Goal: Task Accomplishment & Management: Complete application form

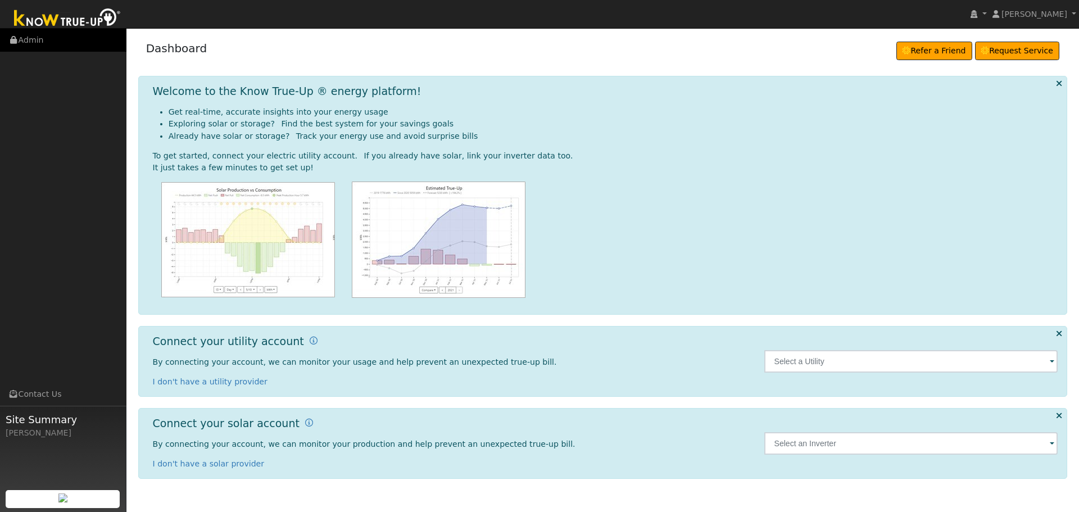
click at [33, 41] on link "Admin" at bounding box center [63, 40] width 126 height 23
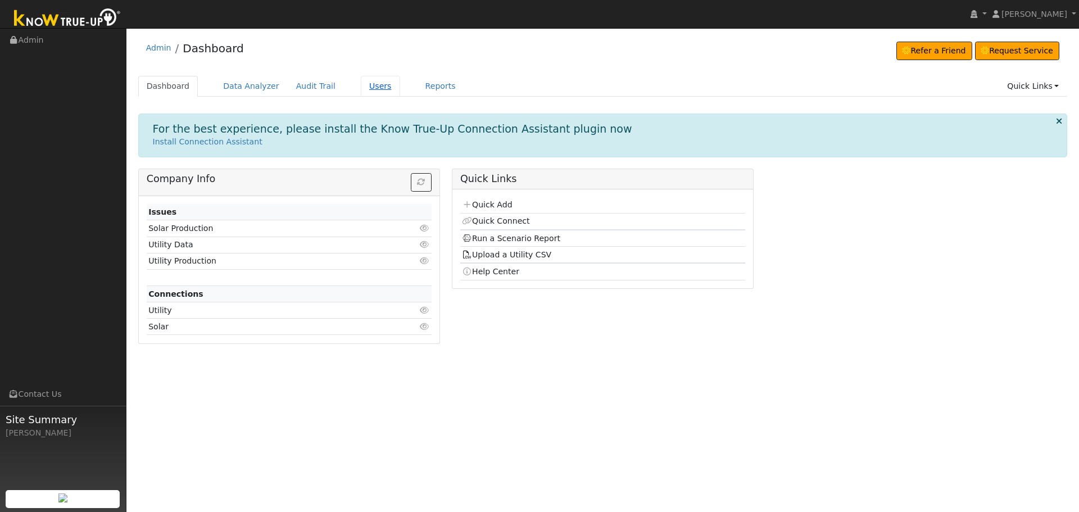
click at [361, 83] on link "Users" at bounding box center [380, 86] width 39 height 21
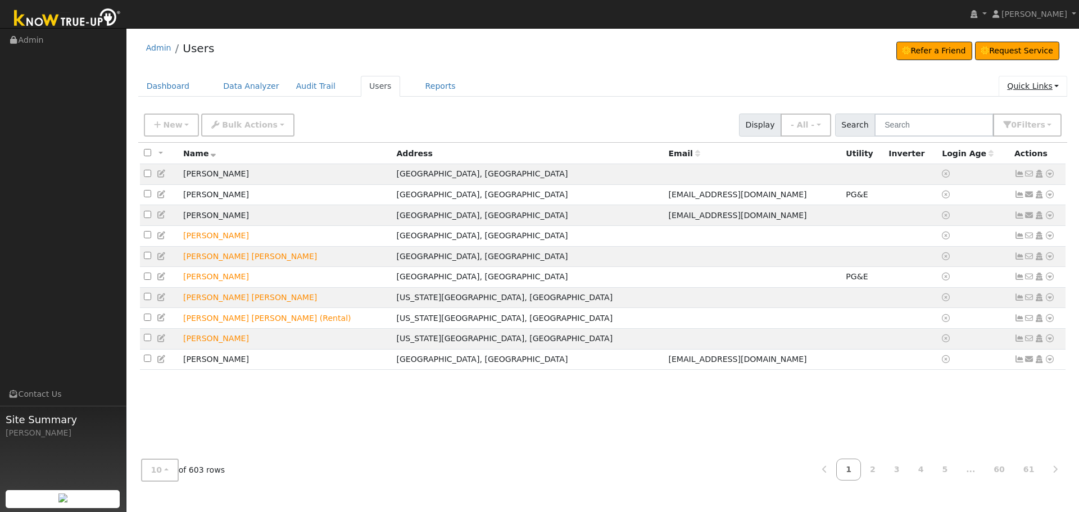
click at [1036, 82] on link "Quick Links" at bounding box center [1033, 86] width 69 height 21
click at [1008, 109] on link "Quick Add" at bounding box center [1010, 110] width 114 height 16
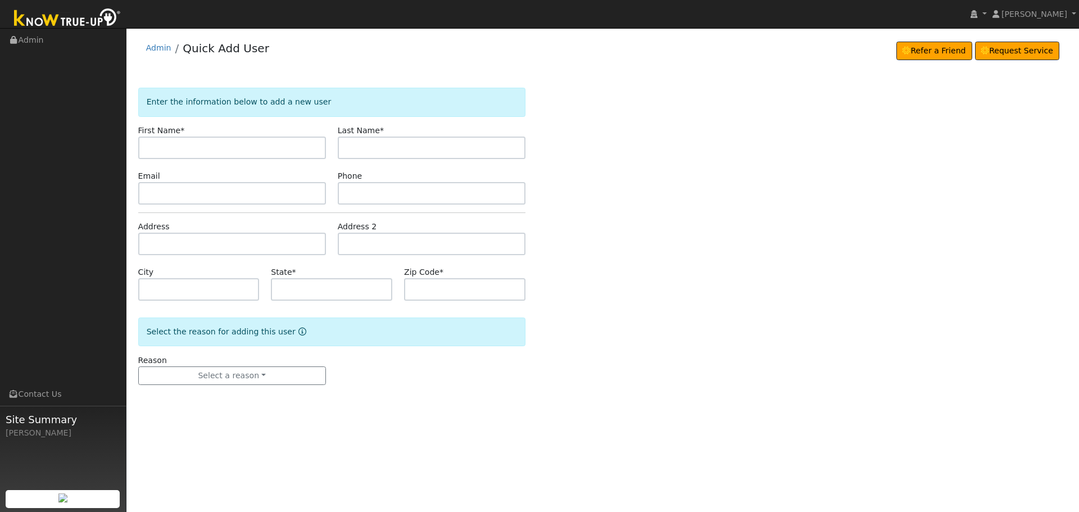
click at [161, 151] on input "text" at bounding box center [232, 148] width 188 height 22
type input "Celeste"
type input "LeValley (Service)"
click at [206, 198] on input "text" at bounding box center [232, 193] width 188 height 22
paste input "[EMAIL_ADDRESS][DOMAIN_NAME]"
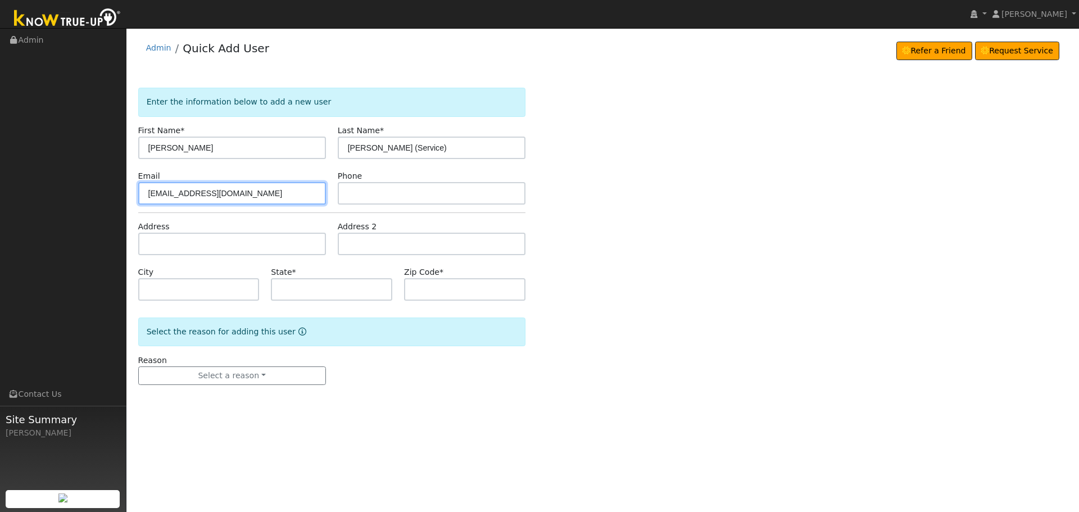
type input "[EMAIL_ADDRESS][DOMAIN_NAME]"
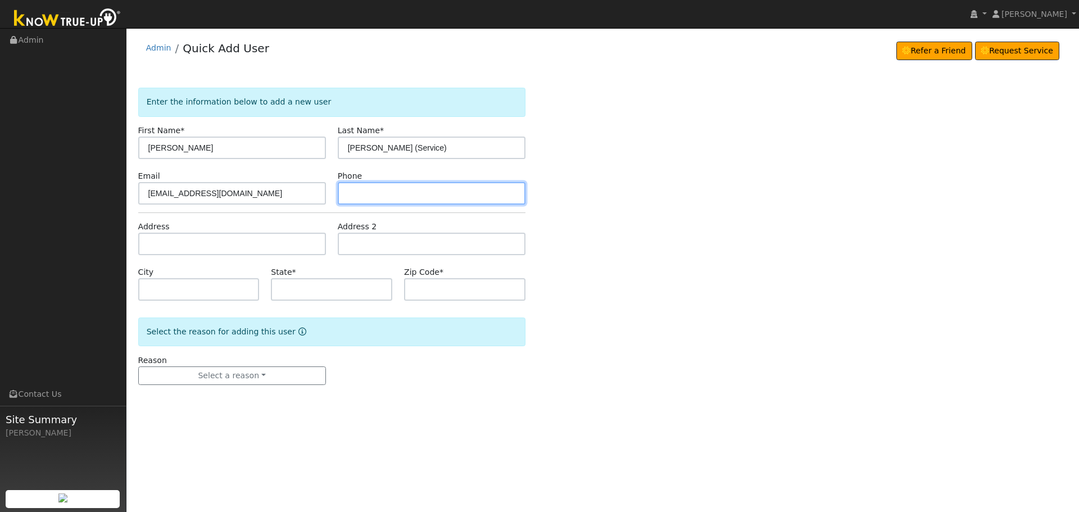
click at [372, 193] on input "text" at bounding box center [432, 193] width 188 height 22
paste input "408-218-3828"
type input "408-218-3828"
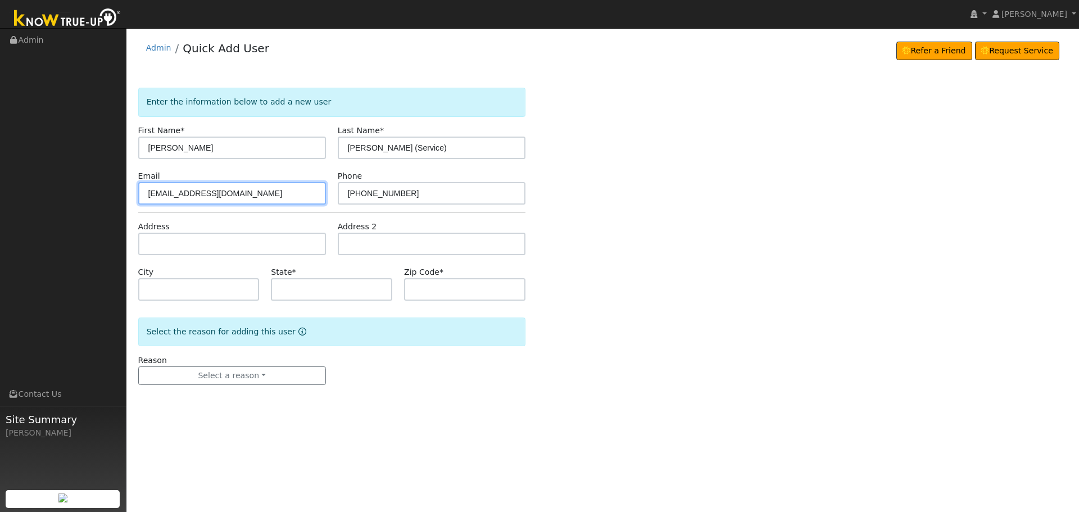
click at [146, 191] on input "[EMAIL_ADDRESS][DOMAIN_NAME]" at bounding box center [232, 193] width 188 height 22
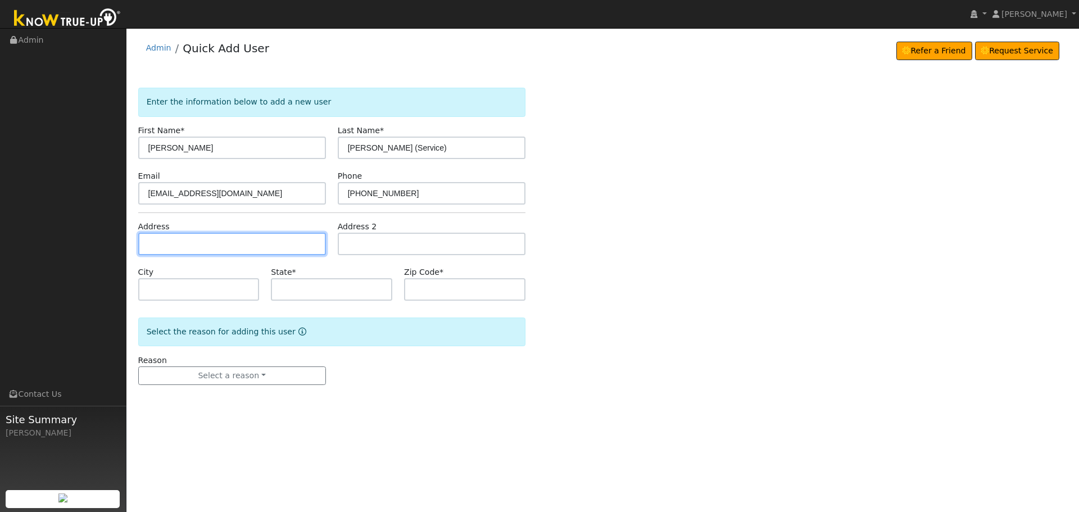
click at [205, 243] on input "text" at bounding box center [232, 244] width 188 height 22
paste input "16297 Pleasant Valley Rd"
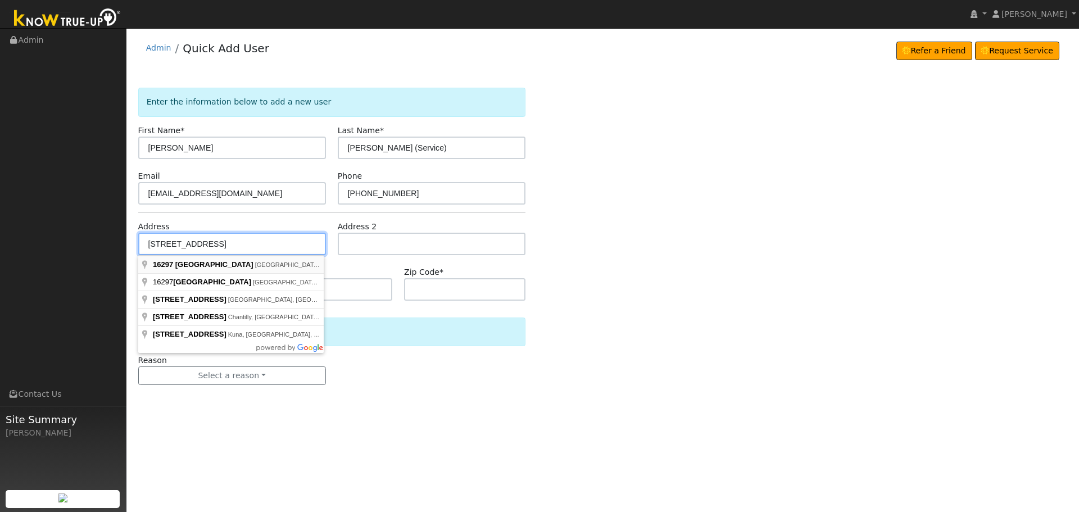
type input "16297 Pleasant Valley Road"
type input "Penn Valley"
type input "CA"
type input "95946"
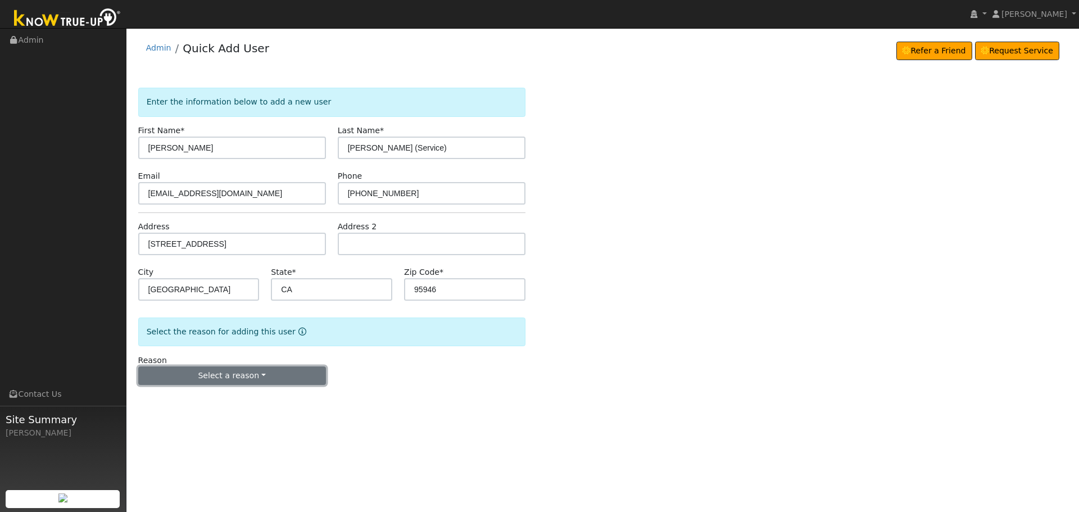
click at [244, 380] on button "Select a reason" at bounding box center [232, 375] width 188 height 19
click at [175, 433] on link "New customer has solar" at bounding box center [201, 431] width 124 height 16
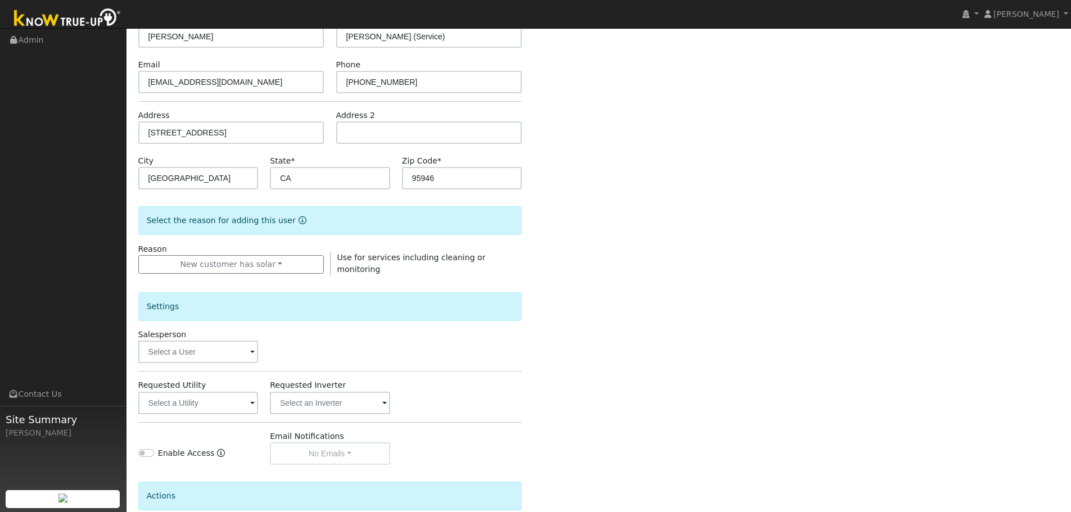
scroll to position [112, 0]
click at [243, 352] on input "text" at bounding box center [198, 350] width 120 height 22
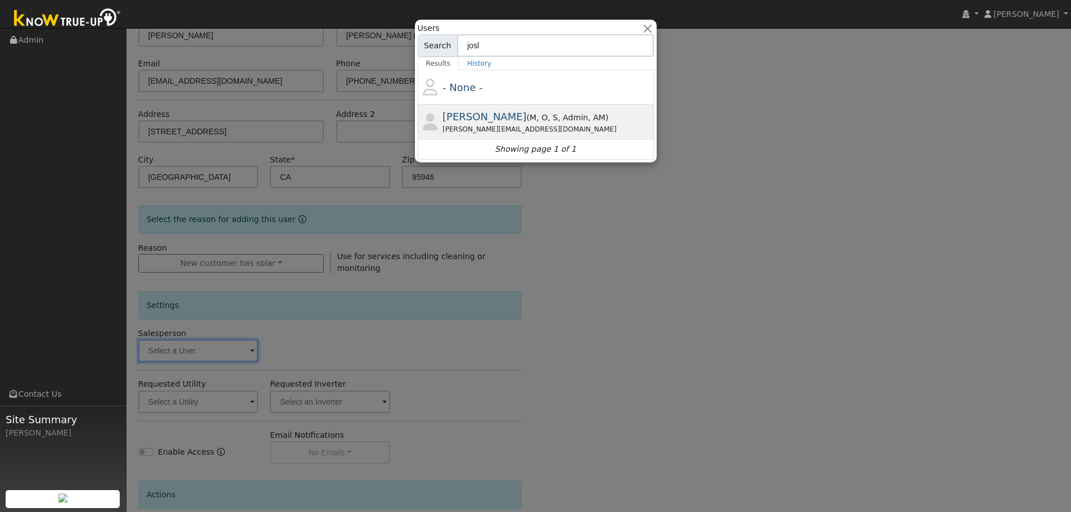
type input "josl"
click at [498, 122] on span "[PERSON_NAME]" at bounding box center [484, 117] width 84 height 12
type input "[PERSON_NAME]"
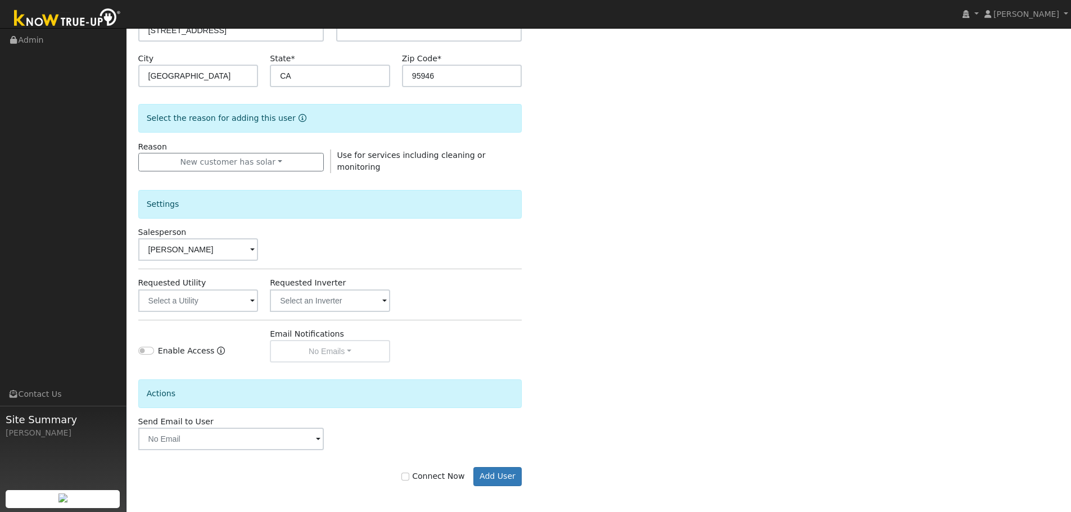
scroll to position [214, 0]
click at [247, 297] on input "text" at bounding box center [198, 300] width 120 height 22
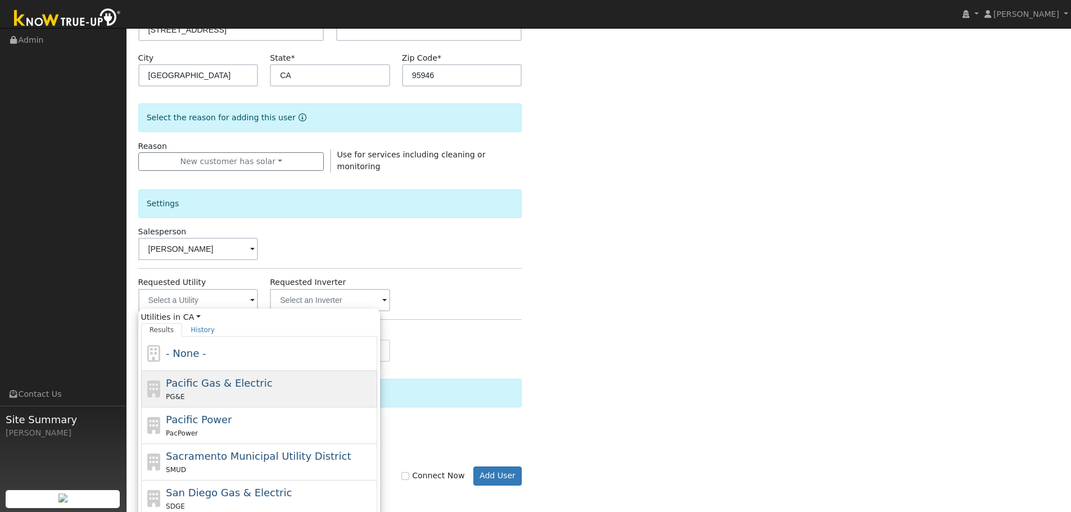
click at [214, 384] on span "Pacific Gas & Electric" at bounding box center [219, 383] width 106 height 12
type input "Pacific Gas & Electric"
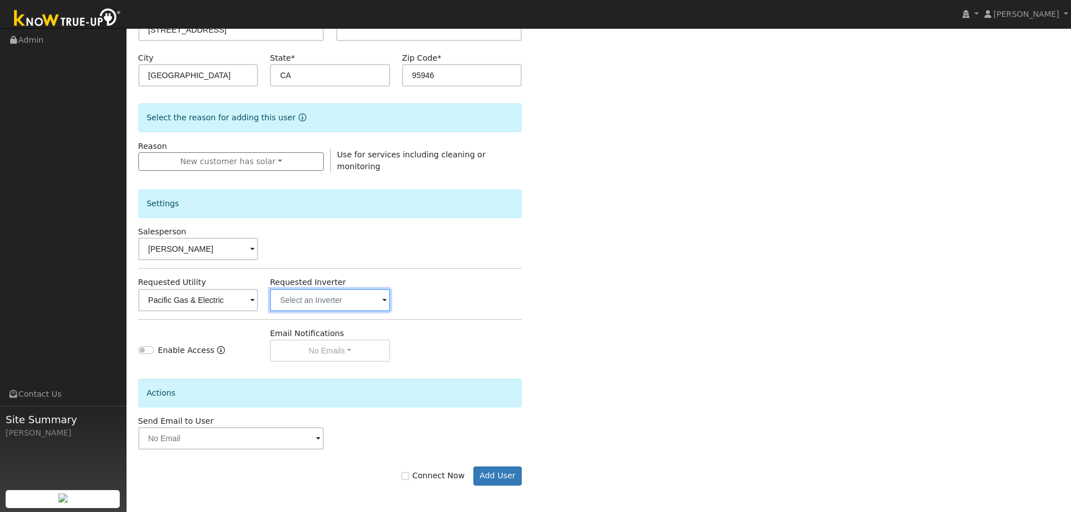
click at [350, 299] on input "text" at bounding box center [330, 300] width 120 height 22
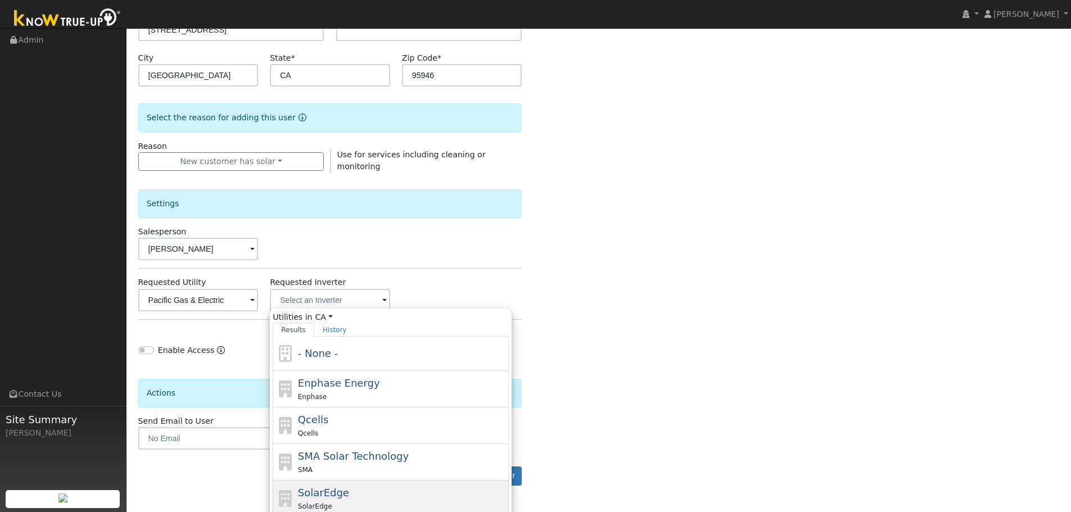
click at [333, 496] on span "SolarEdge" at bounding box center [323, 493] width 51 height 12
type input "SolarEdge"
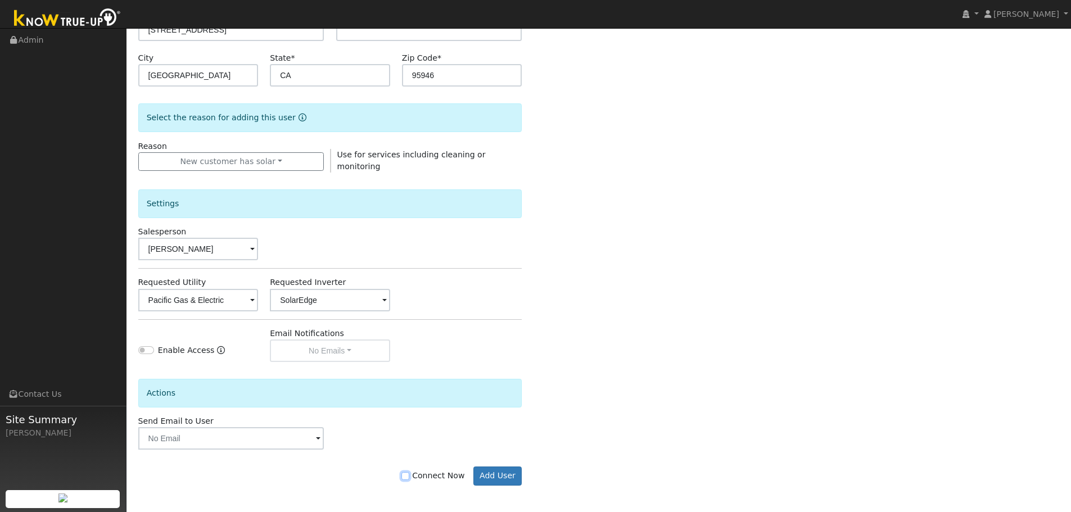
click at [409, 475] on input "Connect Now" at bounding box center [405, 476] width 8 height 8
checkbox input "false"
click at [503, 475] on button "Add User" at bounding box center [497, 475] width 49 height 19
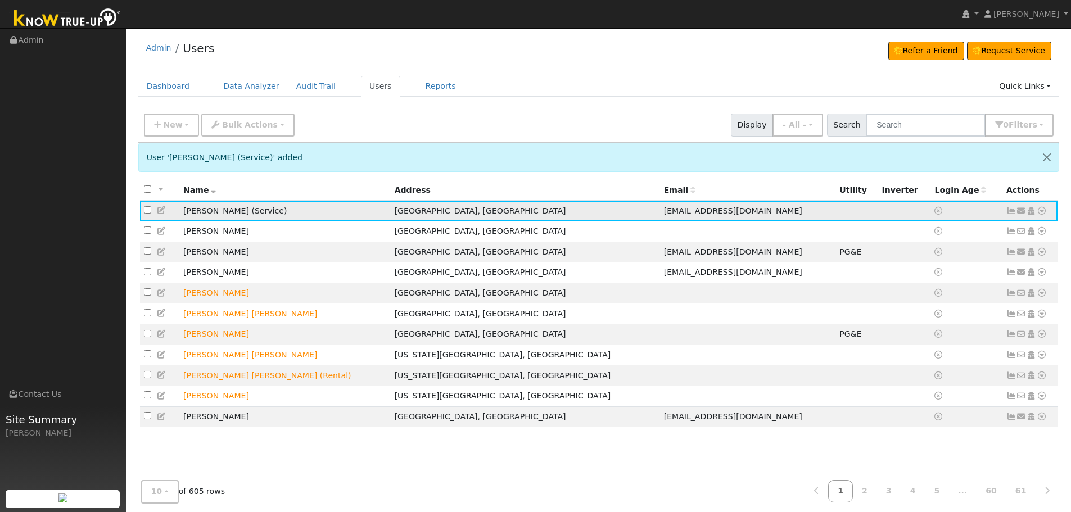
click at [1042, 212] on icon at bounding box center [1041, 211] width 10 height 8
click at [922, 297] on link "Utility" at bounding box center [925, 296] width 78 height 16
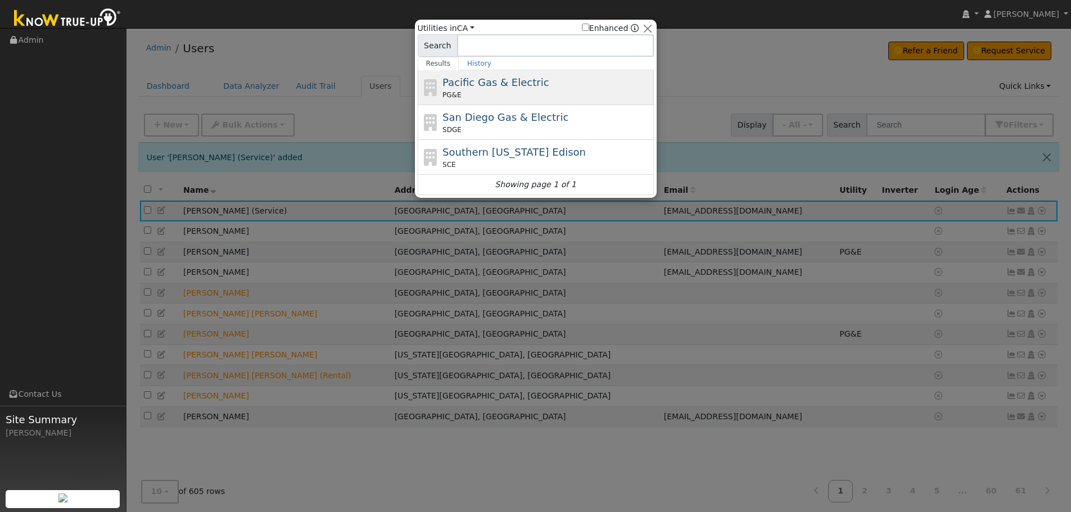
click at [522, 93] on div "PG&E" at bounding box center [546, 95] width 208 height 10
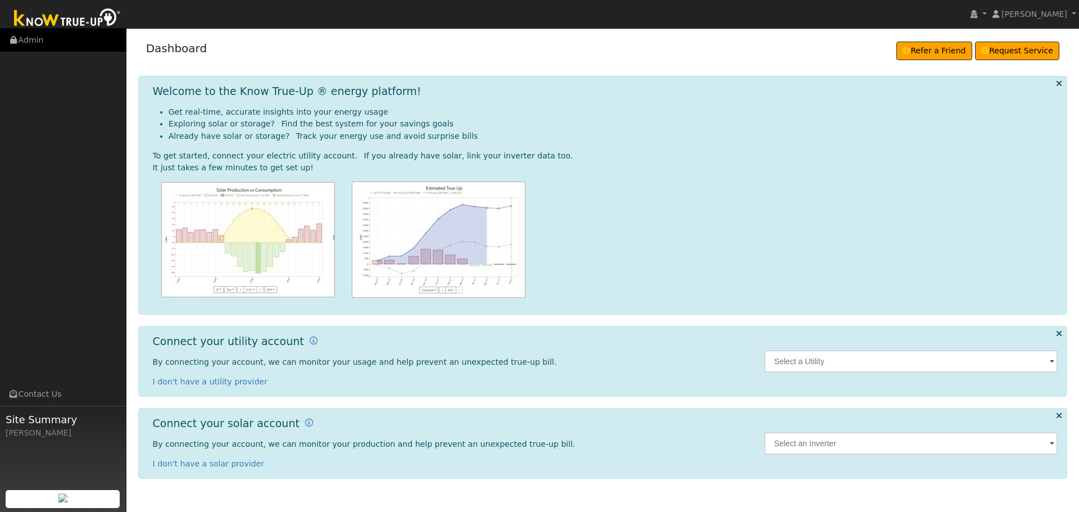
click at [28, 43] on link "Admin" at bounding box center [63, 40] width 126 height 23
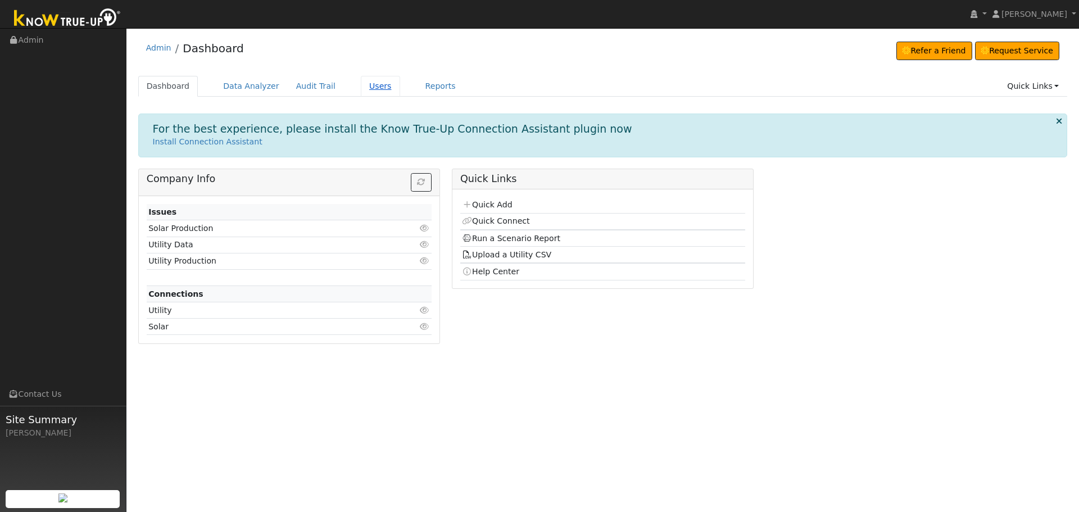
click at [361, 84] on link "Users" at bounding box center [380, 86] width 39 height 21
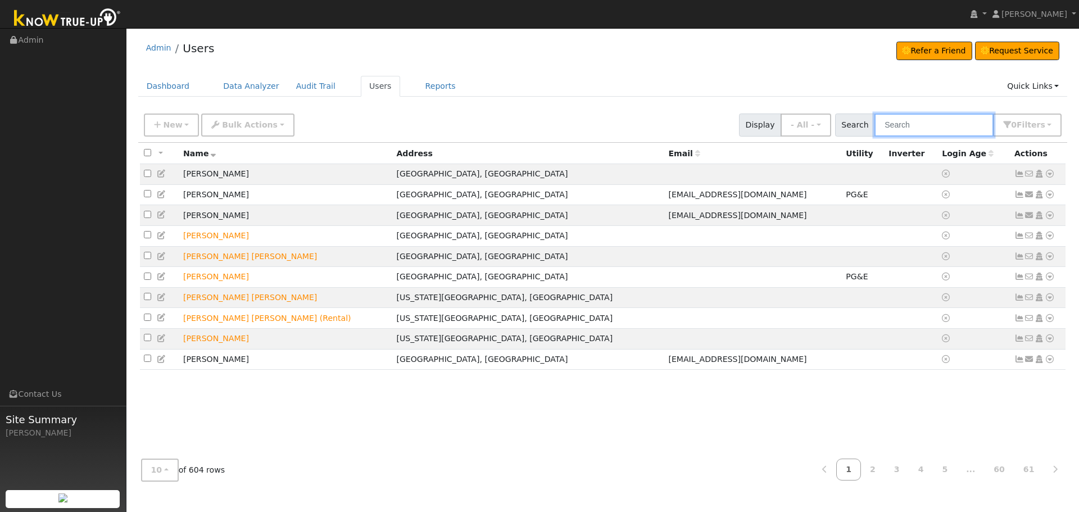
click at [924, 125] on input "text" at bounding box center [933, 125] width 119 height 23
type input "celeste"
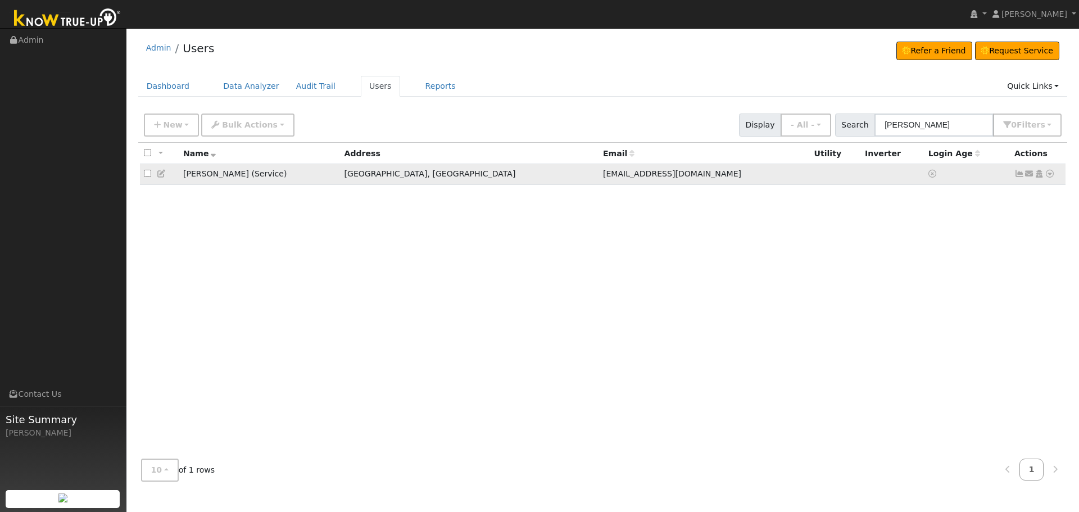
click at [1049, 177] on icon at bounding box center [1050, 174] width 10 height 8
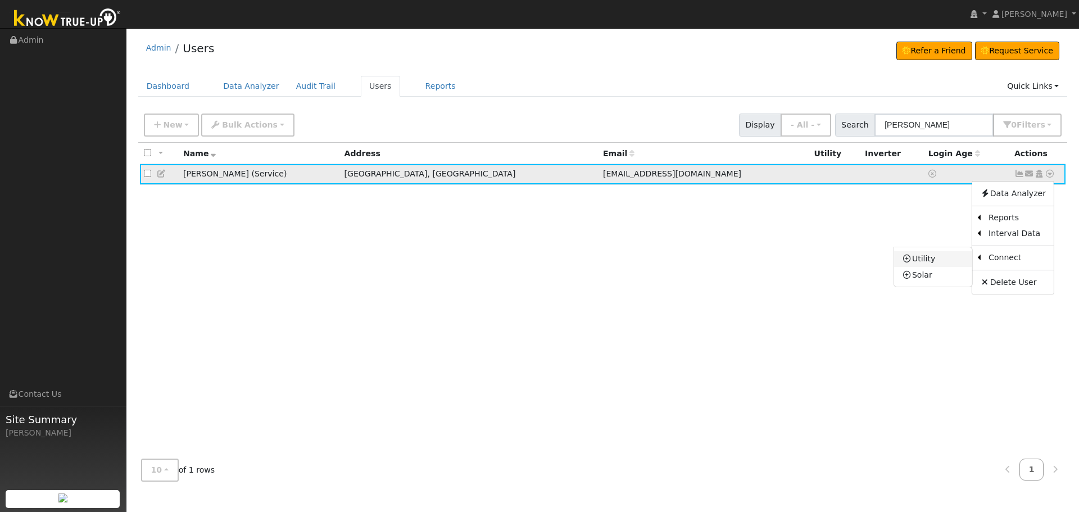
click at [928, 262] on link "Utility" at bounding box center [933, 259] width 78 height 16
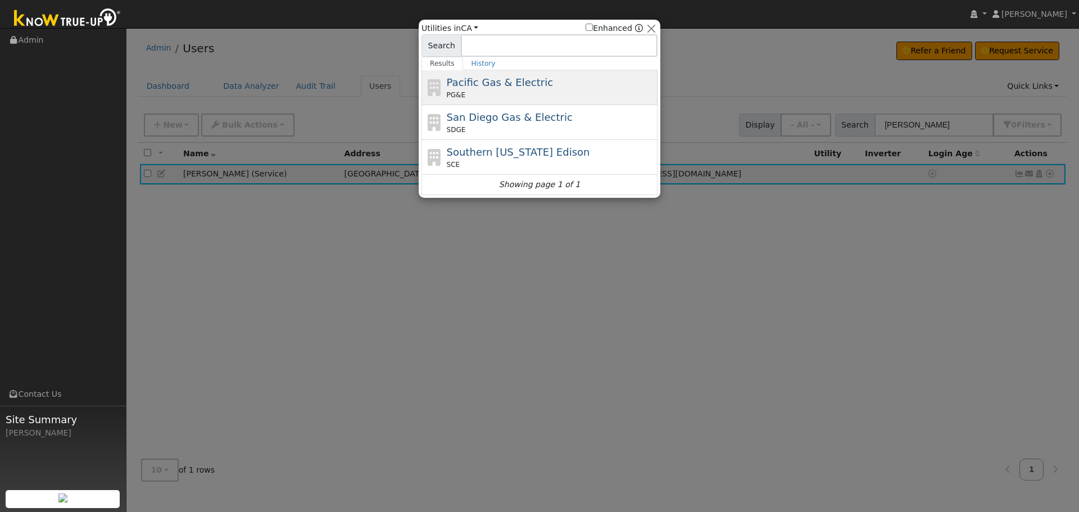
click at [499, 85] on span "Pacific Gas & Electric" at bounding box center [500, 82] width 106 height 12
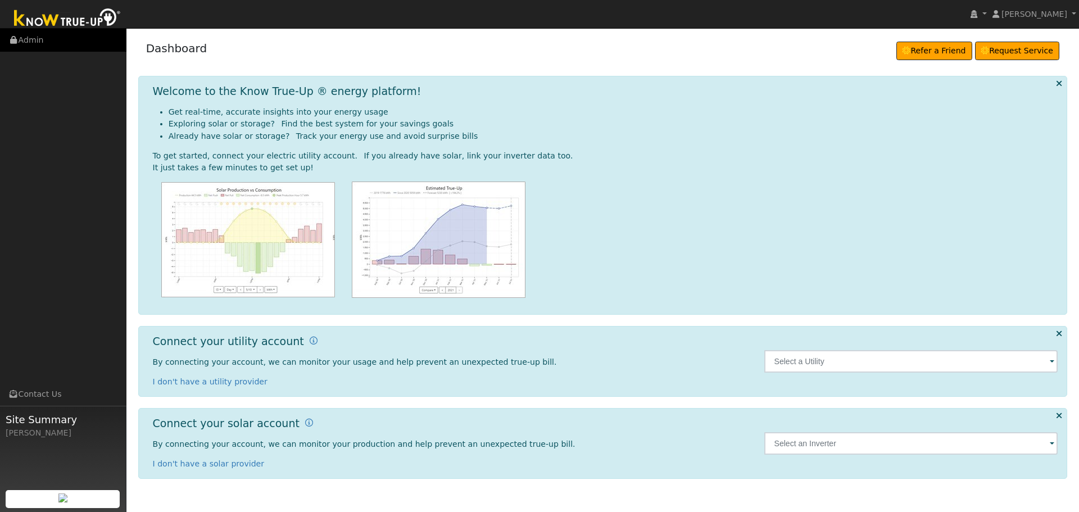
click at [30, 46] on link "Admin" at bounding box center [63, 40] width 126 height 23
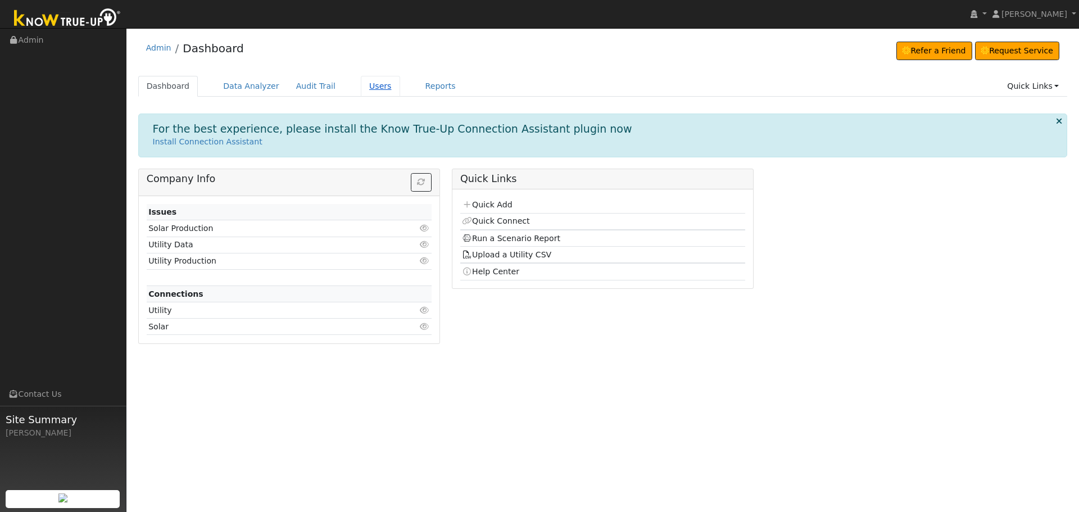
click at [361, 87] on link "Users" at bounding box center [380, 86] width 39 height 21
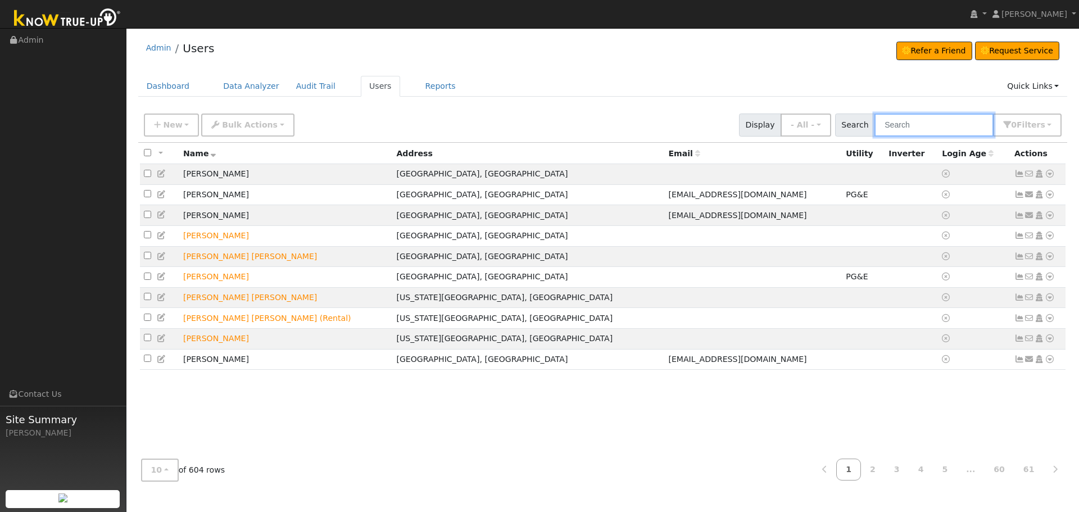
click at [923, 131] on input "text" at bounding box center [933, 125] width 119 height 23
type input "[PERSON_NAME]"
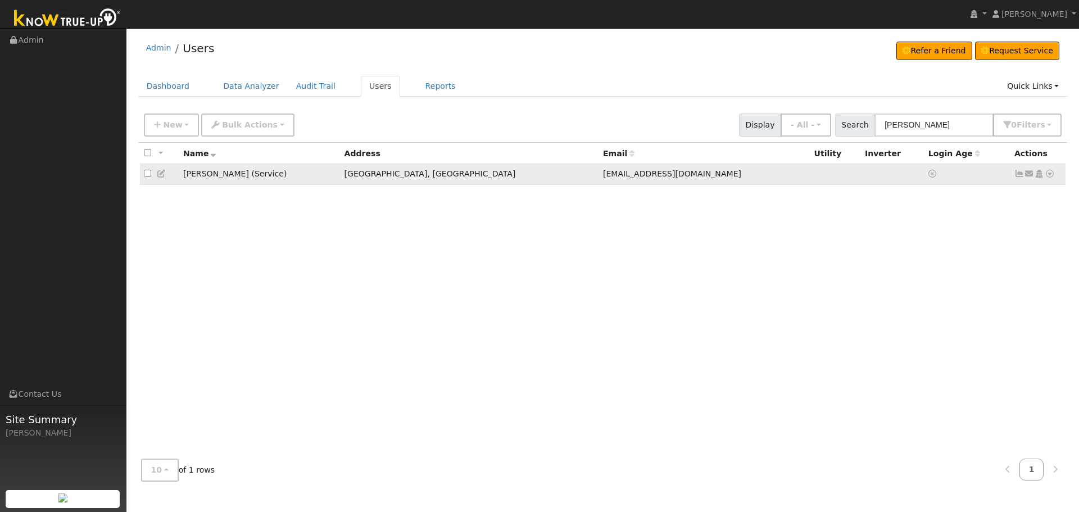
click at [1051, 176] on icon at bounding box center [1050, 174] width 10 height 8
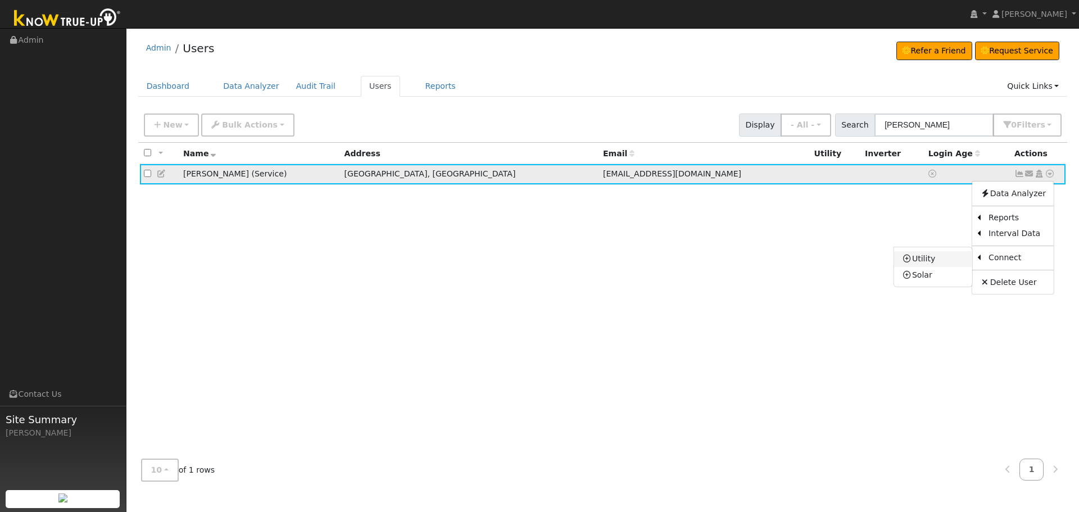
click at [929, 261] on link "Utility" at bounding box center [933, 259] width 78 height 16
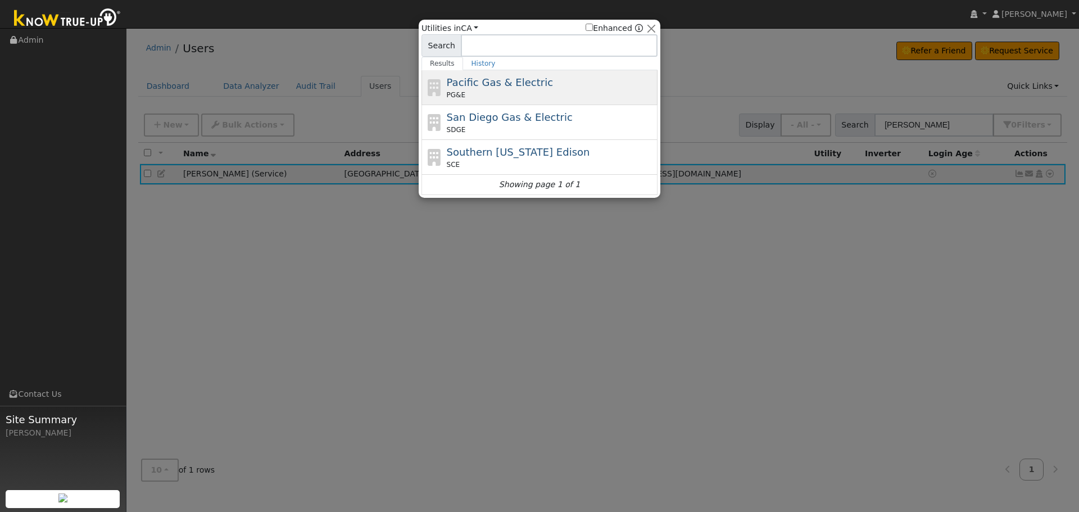
click at [531, 94] on div "PG&E" at bounding box center [551, 95] width 208 height 10
